Goal: Check status

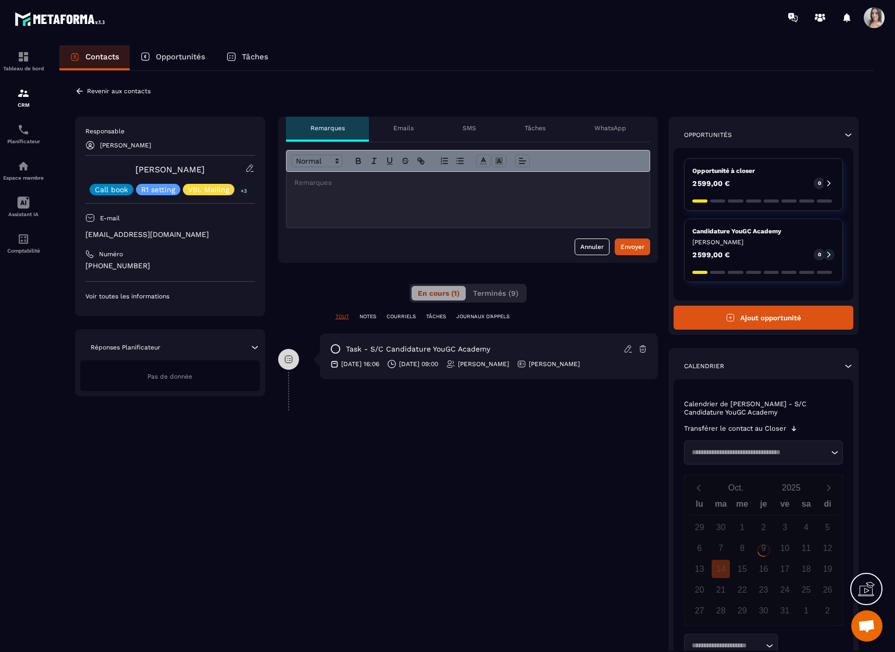
scroll to position [1740, 0]
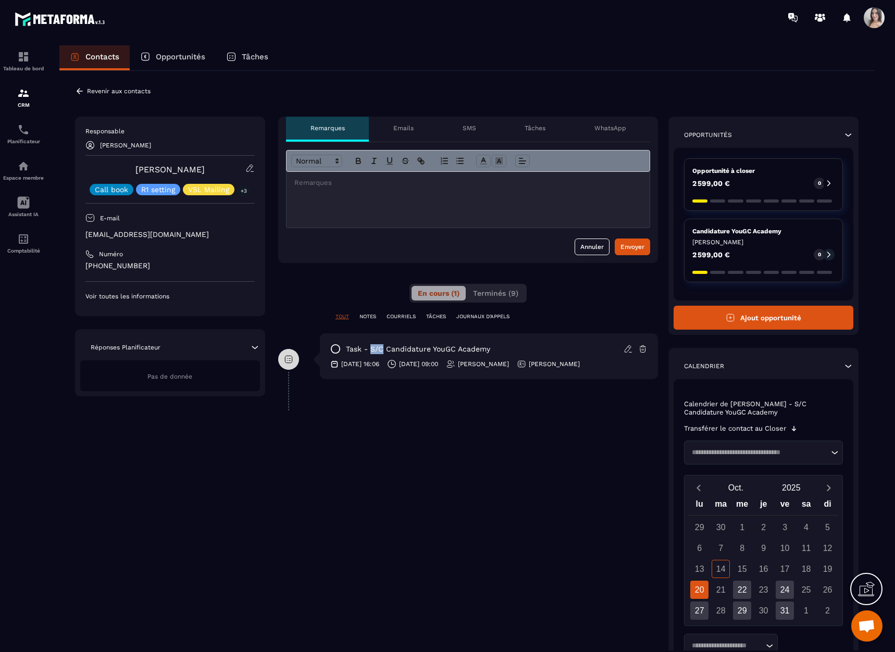
drag, startPoint x: 370, startPoint y: 347, endPoint x: 384, endPoint y: 347, distance: 14.1
click at [384, 347] on p "task - S/C Candidature YouGC Academy" at bounding box center [418, 349] width 144 height 10
drag, startPoint x: 384, startPoint y: 347, endPoint x: 370, endPoint y: 347, distance: 13.5
click at [370, 347] on p "task - S/C Candidature YouGC Academy" at bounding box center [418, 349] width 144 height 10
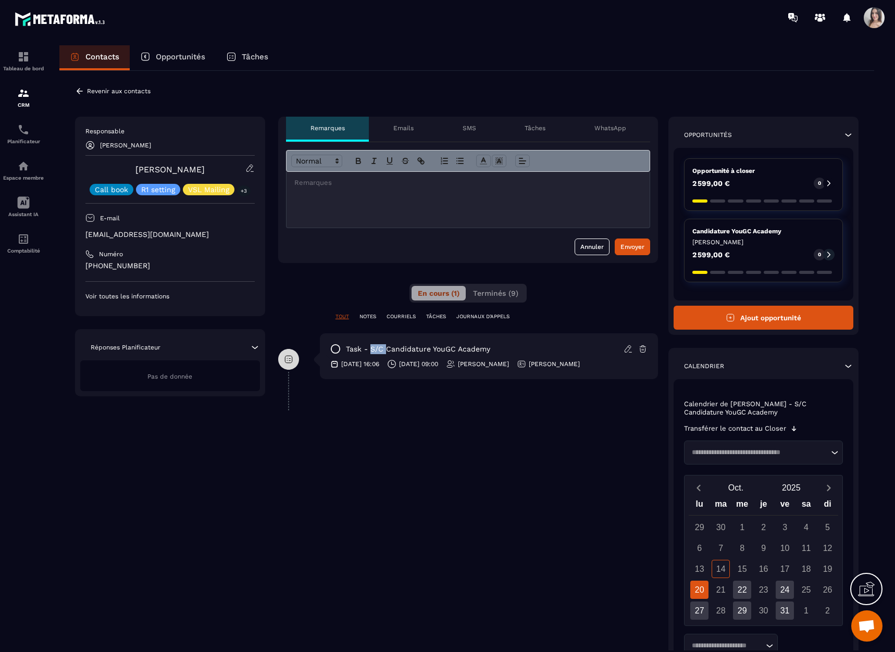
click at [370, 347] on p "task - S/C Candidature YouGC Academy" at bounding box center [418, 349] width 144 height 10
drag, startPoint x: 370, startPoint y: 347, endPoint x: 381, endPoint y: 351, distance: 11.5
click at [381, 351] on p "task - S/C Candidature YouGC Academy" at bounding box center [418, 349] width 144 height 10
click at [381, 352] on p "task - S/C Candidature YouGC Academy" at bounding box center [418, 349] width 144 height 10
drag, startPoint x: 370, startPoint y: 345, endPoint x: 379, endPoint y: 348, distance: 9.4
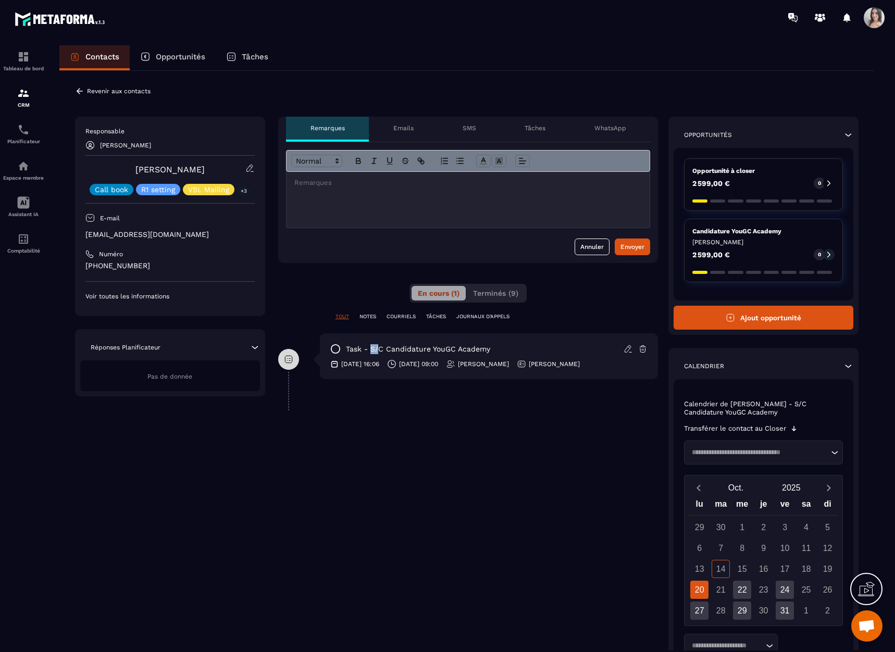
click at [379, 348] on p "task - S/C Candidature YouGC Academy" at bounding box center [418, 349] width 144 height 10
click at [374, 348] on p "task - S/C Candidature YouGC Academy" at bounding box center [418, 349] width 144 height 10
click at [712, 170] on p "Opportunité à closer" at bounding box center [763, 171] width 142 height 8
